Goal: Check status

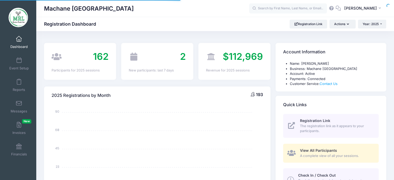
select select
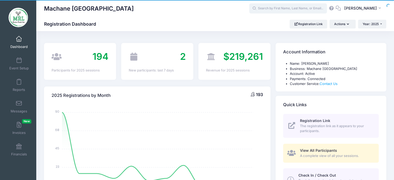
click at [276, 10] on input "text" at bounding box center [288, 8] width 78 height 10
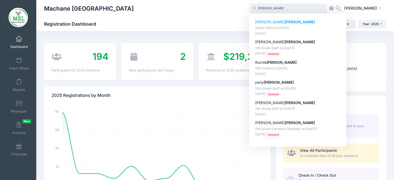
click at [285, 23] on strong "klein" at bounding box center [300, 22] width 30 height 4
type input "Leah klein (Senior Staff, Aug-14, 2025)"
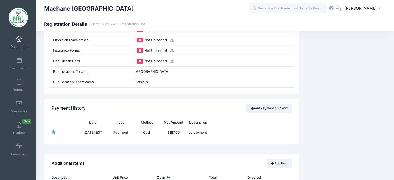
scroll to position [532, 0]
